Goal: Register for event/course

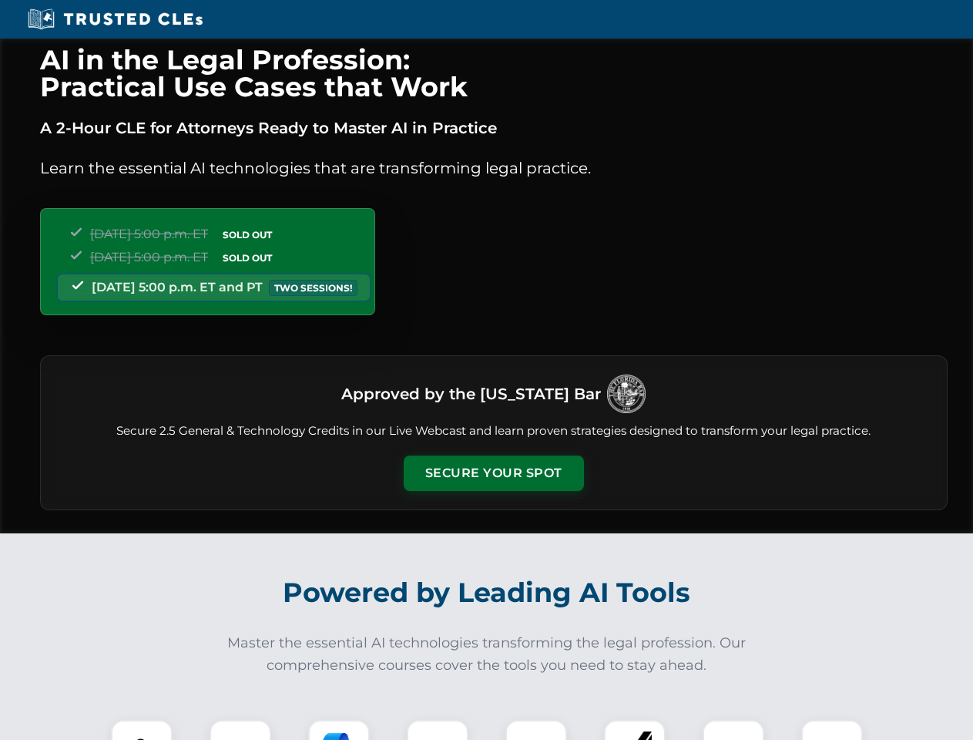
click at [493, 473] on button "Secure Your Spot" at bounding box center [494, 472] width 180 height 35
click at [142, 730] on img at bounding box center [141, 750] width 45 height 45
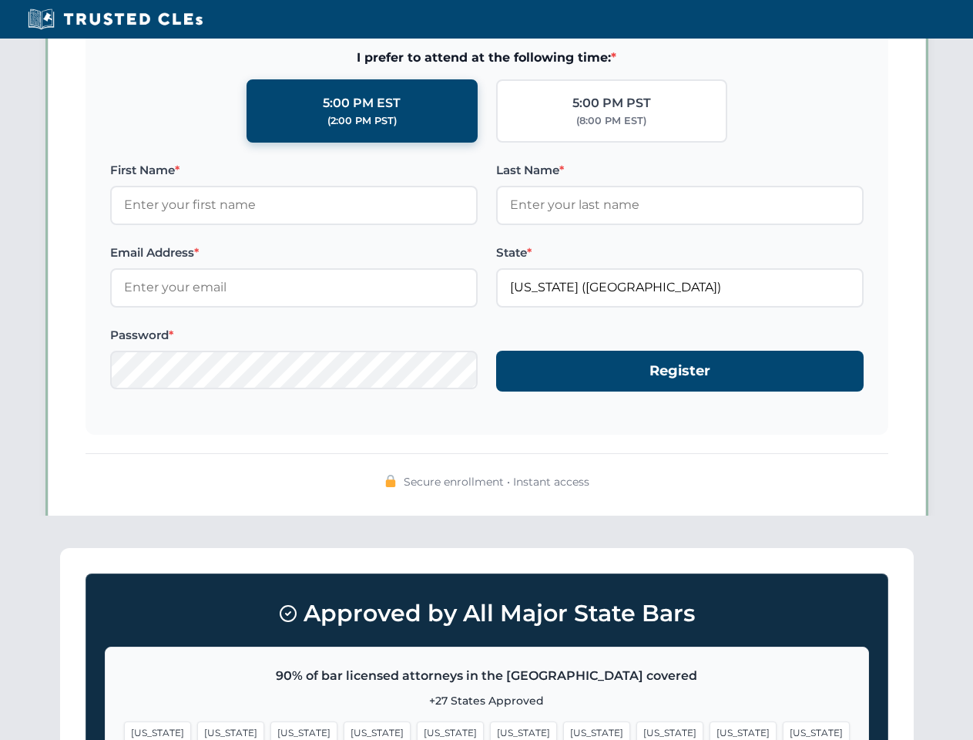
click at [563, 730] on span "[US_STATE]" at bounding box center [596, 732] width 67 height 22
click at [710, 730] on span "[US_STATE]" at bounding box center [743, 732] width 67 height 22
